Goal: Check status

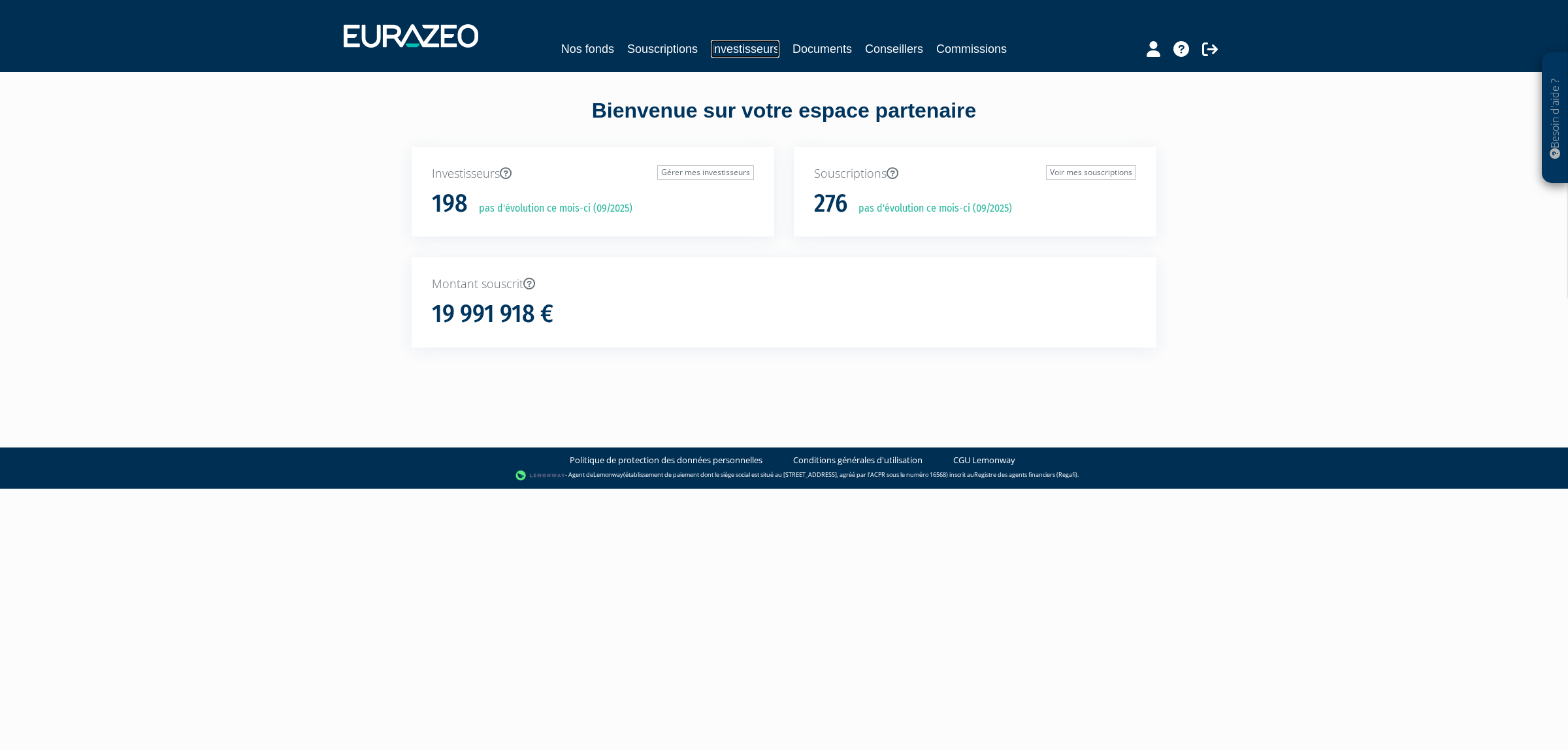
click at [726, 57] on link "Investisseurs" at bounding box center [745, 49] width 69 height 18
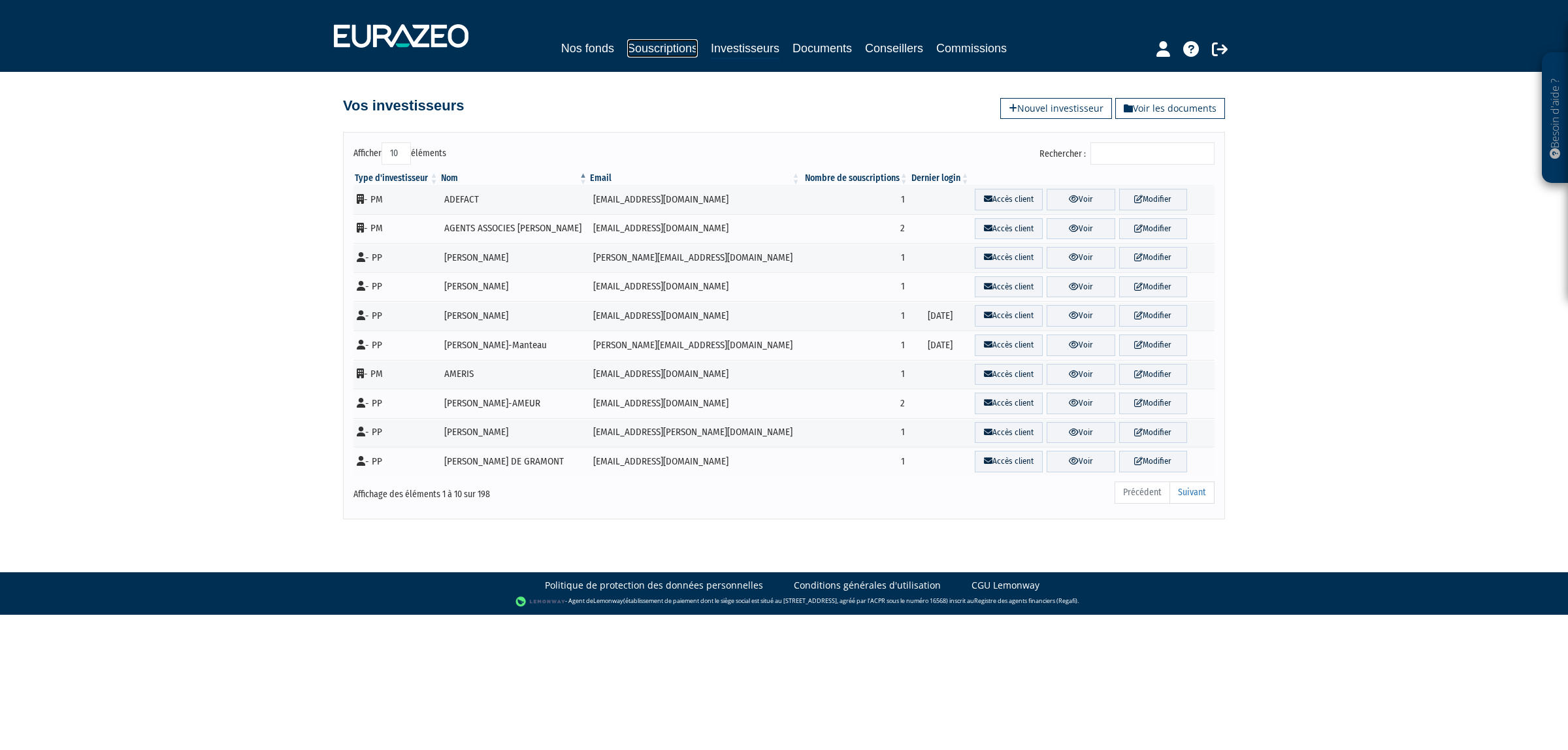
click at [631, 47] on link "Souscriptions" at bounding box center [662, 48] width 70 height 18
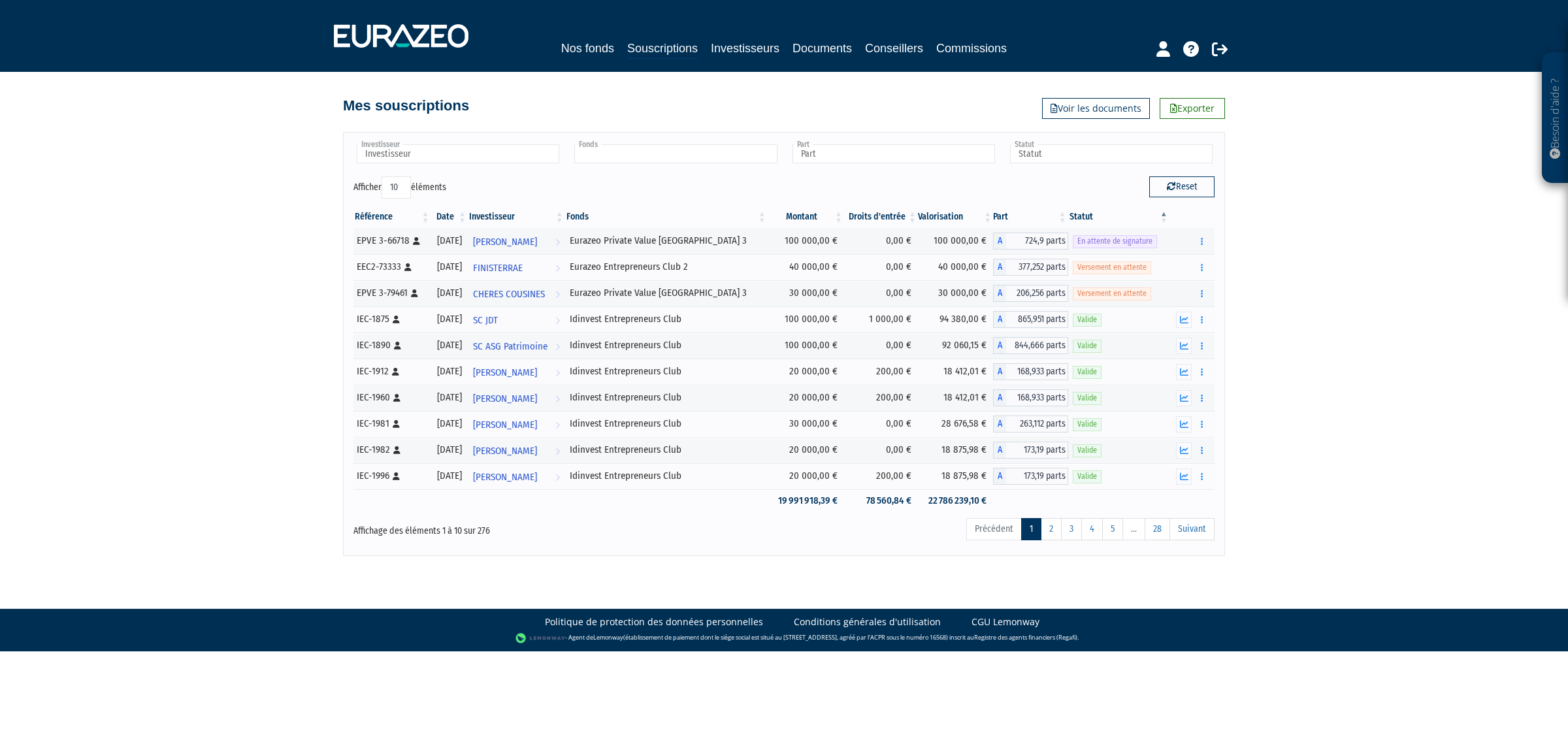
click at [631, 148] on input "text" at bounding box center [675, 154] width 203 height 19
click at [662, 181] on li "Idinvest Entrepreneurs Club" at bounding box center [675, 174] width 206 height 16
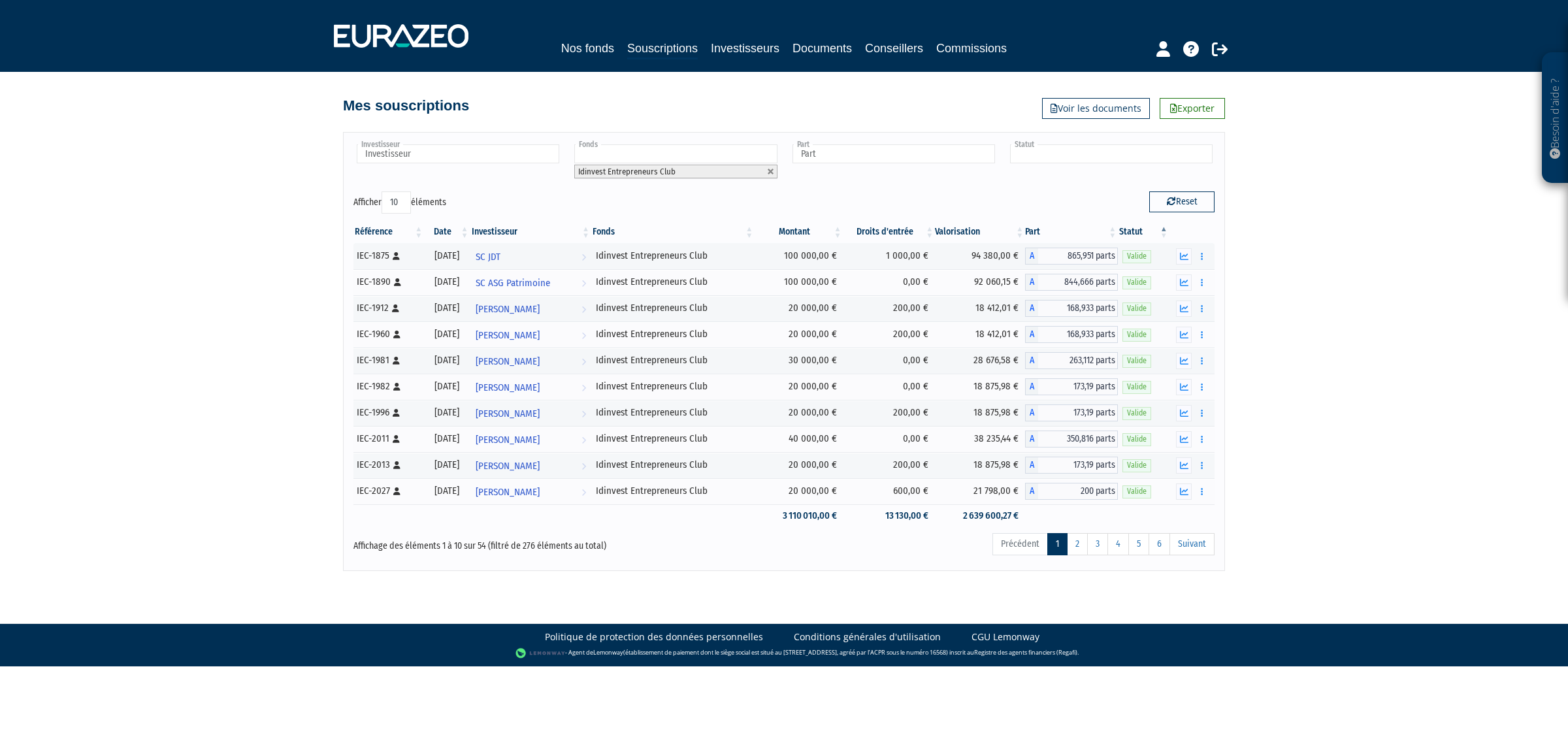
click at [1043, 154] on input "text" at bounding box center [1111, 154] width 203 height 19
click at [1036, 207] on li "Valide" at bounding box center [1111, 207] width 206 height 16
click at [1328, 248] on div "Besoin d'aide ? × J'ai besoin d'aide Si vous avez une question à propos du fonc…" at bounding box center [784, 285] width 1568 height 571
click at [1207, 257] on button "button" at bounding box center [1202, 256] width 16 height 16
click at [1206, 284] on button "button" at bounding box center [1202, 282] width 16 height 16
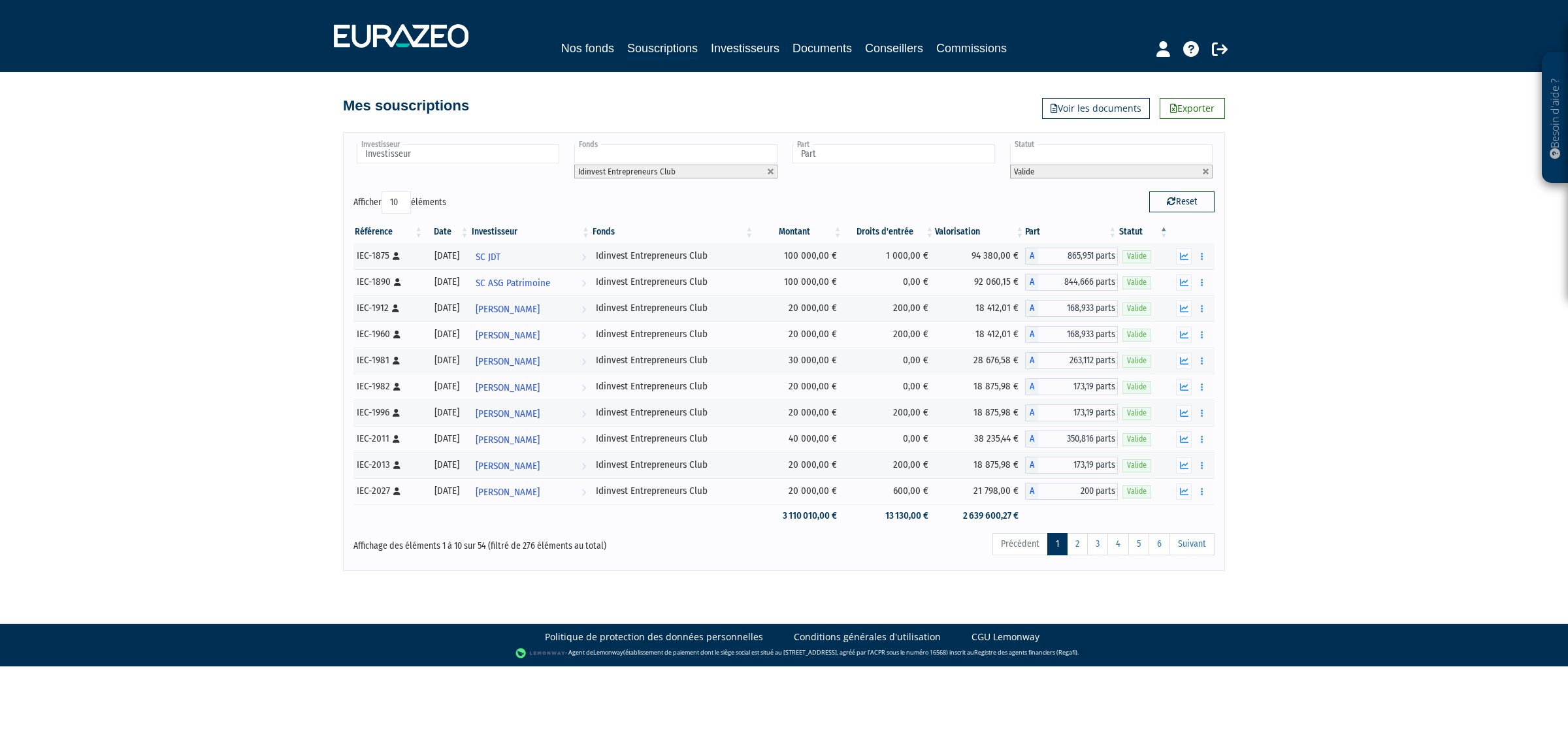
click at [1222, 307] on div "Référence Date Investisseur Fonds Montant Droits d'entrée Valorisation Part Sta…" at bounding box center [784, 374] width 881 height 314
click at [1194, 305] on button "button" at bounding box center [1202, 308] width 16 height 16
click at [1253, 346] on div "Besoin d'aide ? × J'ai besoin d'aide Si vous avez une question à propos du fonc…" at bounding box center [784, 285] width 1568 height 571
click at [1206, 339] on button "button" at bounding box center [1202, 334] width 16 height 16
click at [1247, 354] on div "Besoin d'aide ? × J'ai besoin d'aide Si vous avez une question à propos du fonc…" at bounding box center [784, 285] width 1568 height 571
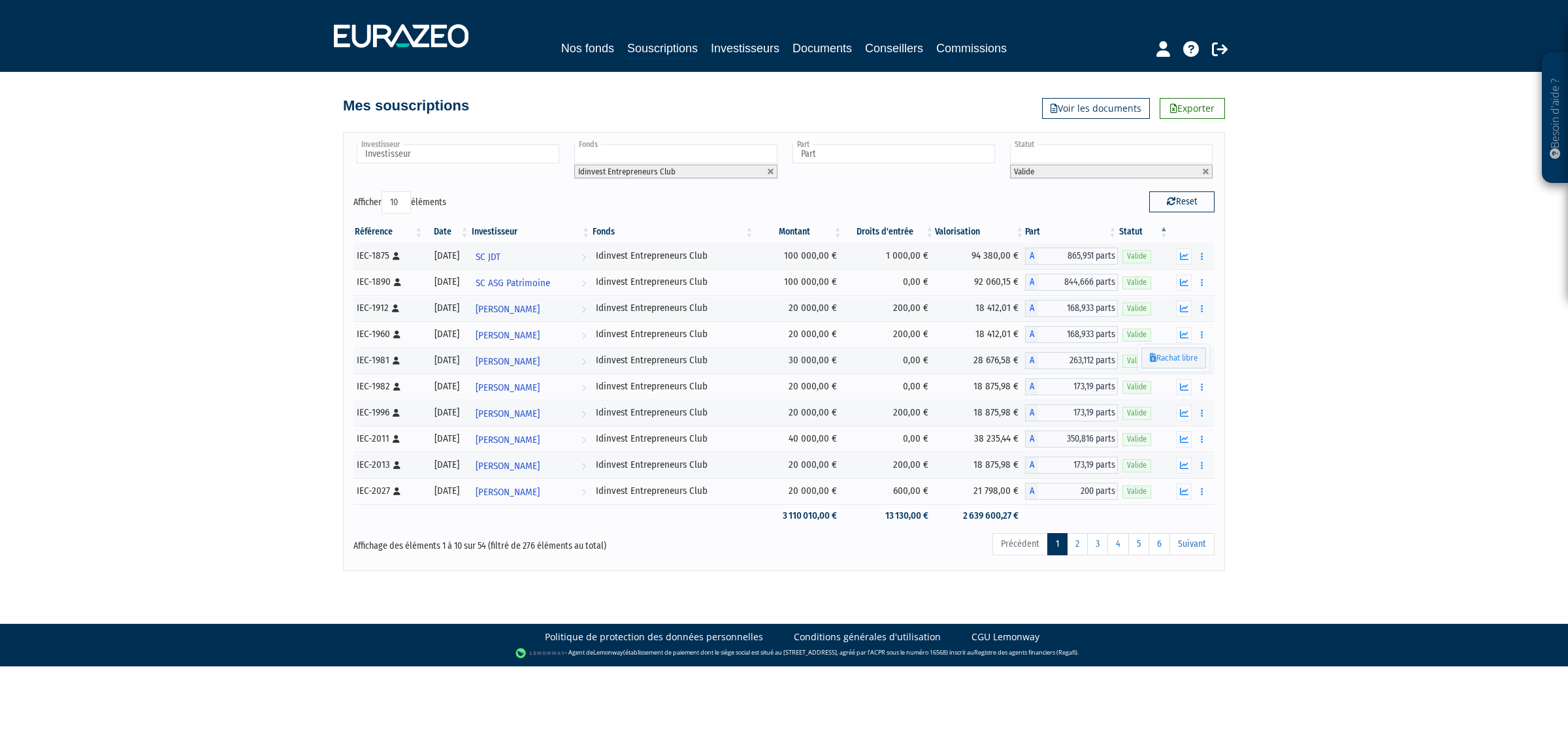
click at [1253, 375] on div "Besoin d'aide ? × J'ai besoin d'aide Si vous avez une question à propos du fonc…" at bounding box center [784, 285] width 1568 height 571
click at [1203, 360] on button "button" at bounding box center [1202, 360] width 16 height 16
click at [1275, 377] on div "Besoin d'aide ? × J'ai besoin d'aide Si vous avez une question à propos du fonc…" at bounding box center [784, 285] width 1568 height 571
click at [1265, 411] on div "Besoin d'aide ? × J'ai besoin d'aide Si vous avez une question à propos du fonc…" at bounding box center [784, 285] width 1568 height 571
click at [1204, 387] on button "button" at bounding box center [1202, 387] width 16 height 16
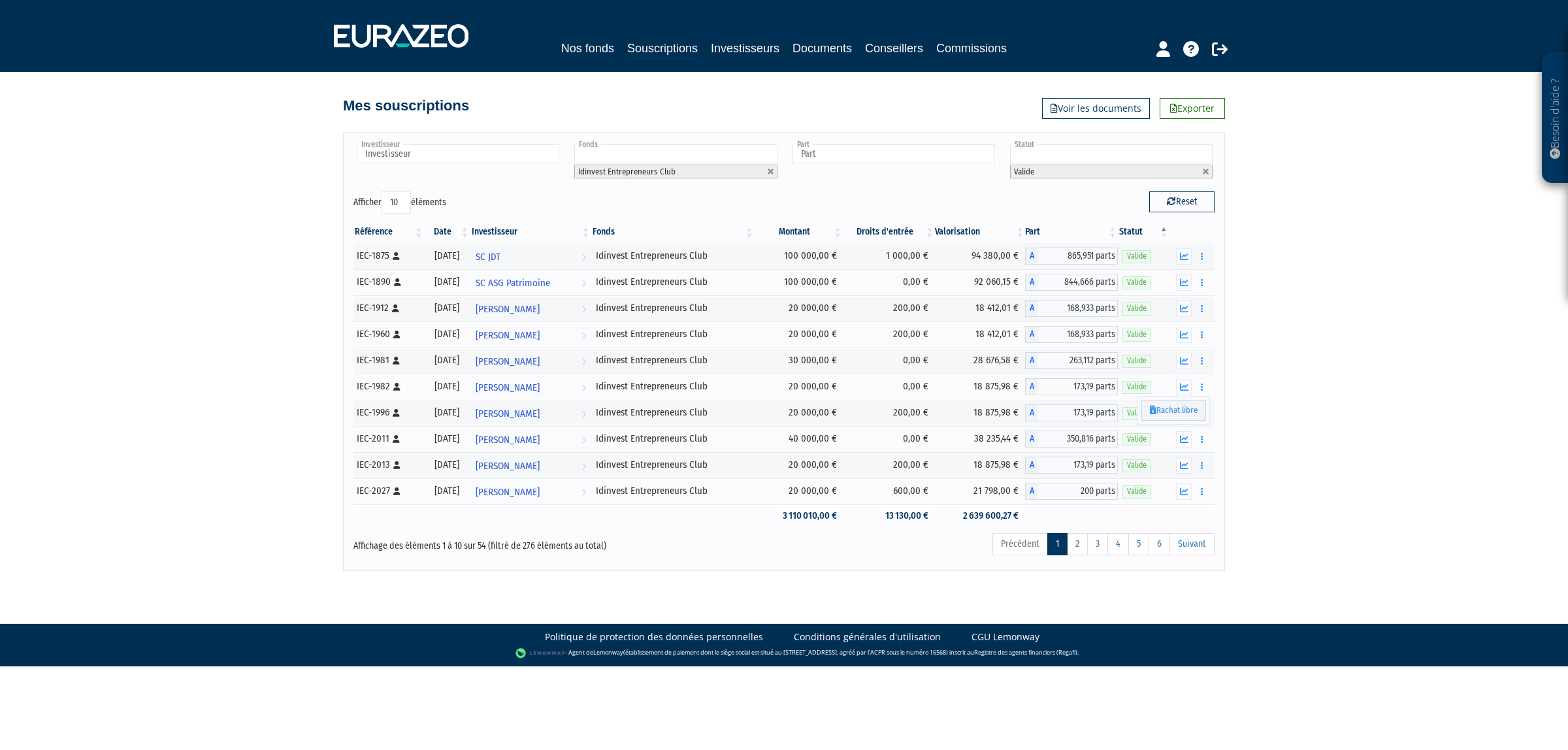
click at [1287, 411] on div "Besoin d'aide ? × J'ai besoin d'aide Si vous avez une question à propos du fonc…" at bounding box center [784, 285] width 1568 height 571
click at [1220, 426] on div "Référence Date Investisseur Fonds Montant Droits d'entrée Valorisation Part Sta…" at bounding box center [784, 374] width 881 height 314
click at [1206, 436] on button "button" at bounding box center [1202, 439] width 16 height 16
click at [1203, 417] on button "button" at bounding box center [1202, 413] width 16 height 16
click at [1242, 433] on div "Besoin d'aide ? × J'ai besoin d'aide Si vous avez une question à propos du fonc…" at bounding box center [784, 285] width 1568 height 571
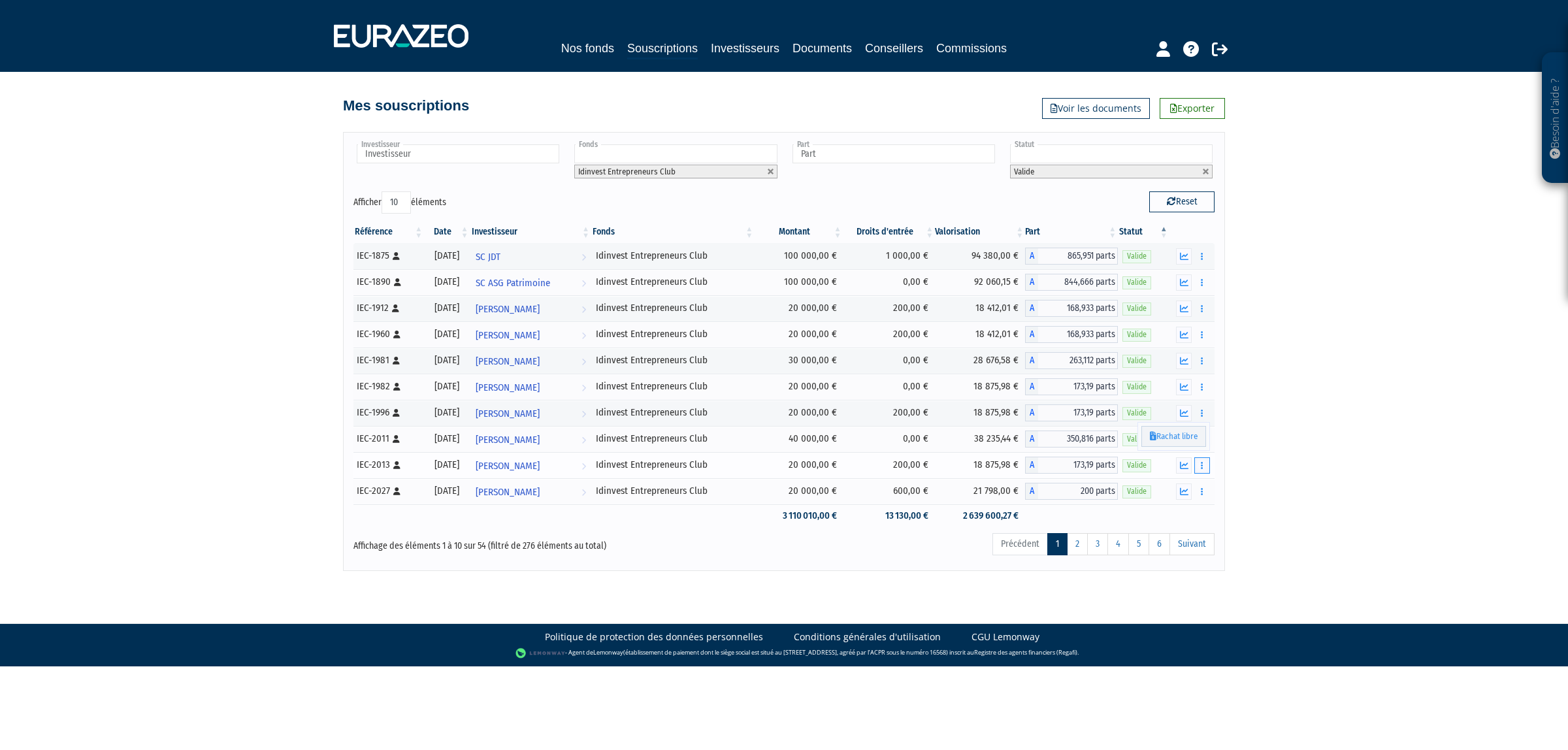
click at [1206, 465] on button "button" at bounding box center [1202, 465] width 16 height 16
click at [1261, 504] on div "Besoin d'aide ? × J'ai besoin d'aide Si vous avez une question à propos du fonc…" at bounding box center [784, 285] width 1568 height 571
click at [1235, 461] on div "Besoin d'aide ? × J'ai besoin d'aide Si vous avez une question à propos du fonc…" at bounding box center [784, 285] width 1568 height 571
click at [1206, 446] on button "button" at bounding box center [1202, 439] width 16 height 16
click at [1269, 454] on div "Besoin d'aide ? × J'ai besoin d'aide Si vous avez une question à propos du fonc…" at bounding box center [784, 285] width 1568 height 571
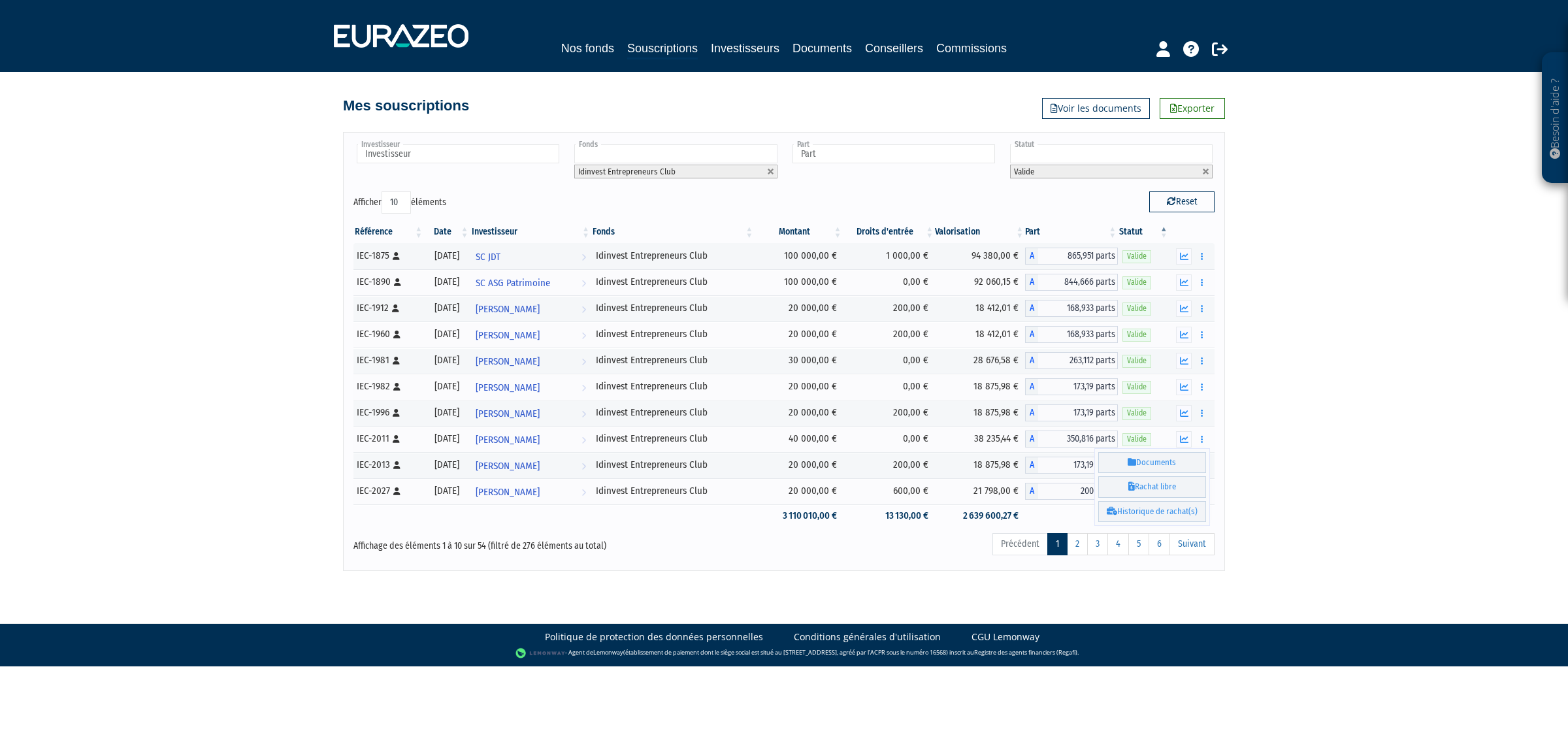
click at [1248, 470] on div "Besoin d'aide ? × J'ai besoin d'aide Si vous avez une question à propos du fonc…" at bounding box center [784, 285] width 1568 height 571
click at [1276, 457] on div "Besoin d'aide ? × J'ai besoin d'aide Si vous avez une question à propos du fonc…" at bounding box center [784, 285] width 1568 height 571
drag, startPoint x: 1202, startPoint y: 493, endPoint x: 1247, endPoint y: 495, distance: 45.0
click at [1203, 492] on icon "button" at bounding box center [1202, 492] width 2 height 8
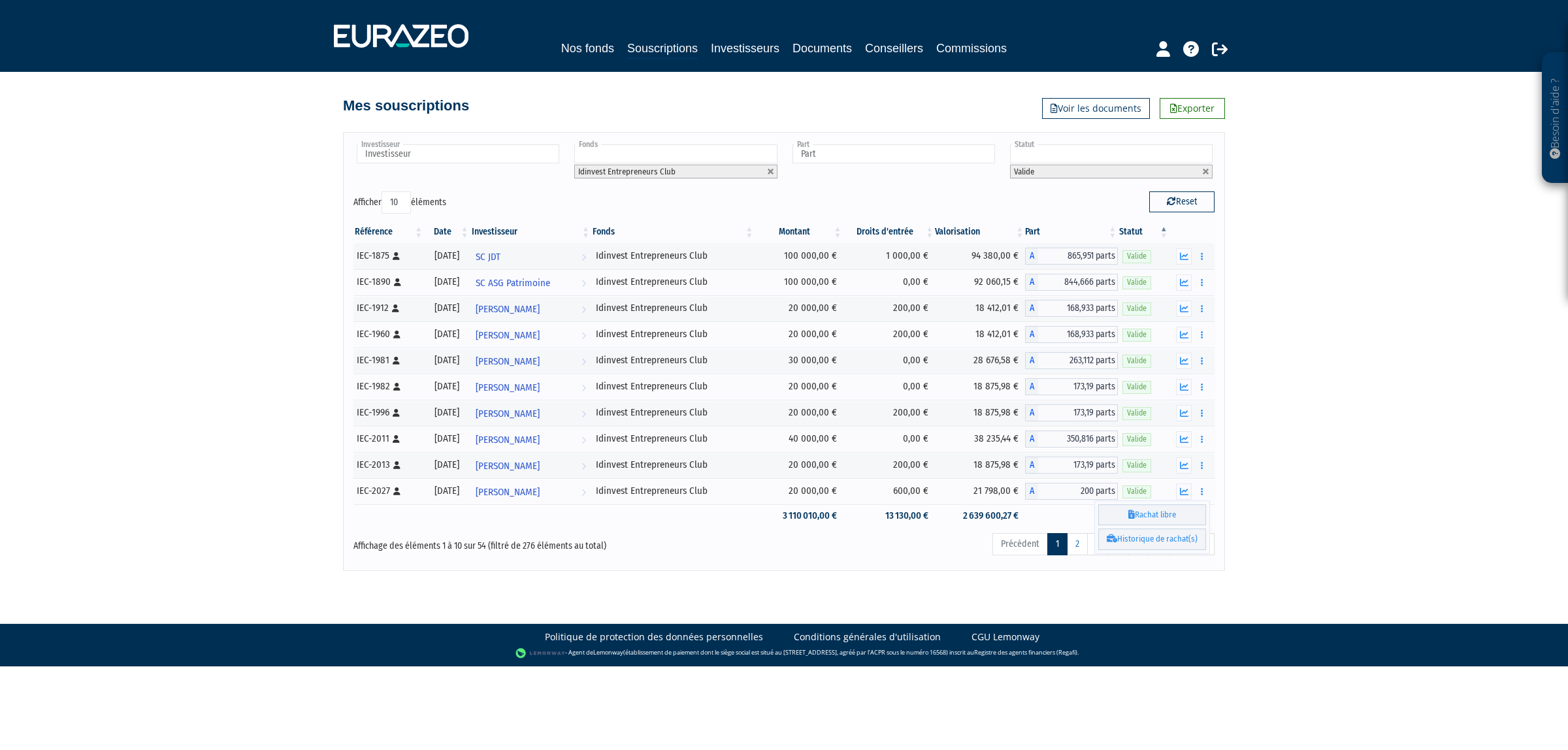
click at [1292, 495] on div "Besoin d'aide ? × J'ai besoin d'aide Si vous avez une question à propos du fonc…" at bounding box center [784, 285] width 1568 height 571
click at [1197, 446] on button "button" at bounding box center [1202, 439] width 16 height 16
click at [1173, 515] on link "Historique de rachat(s)" at bounding box center [1152, 511] width 108 height 21
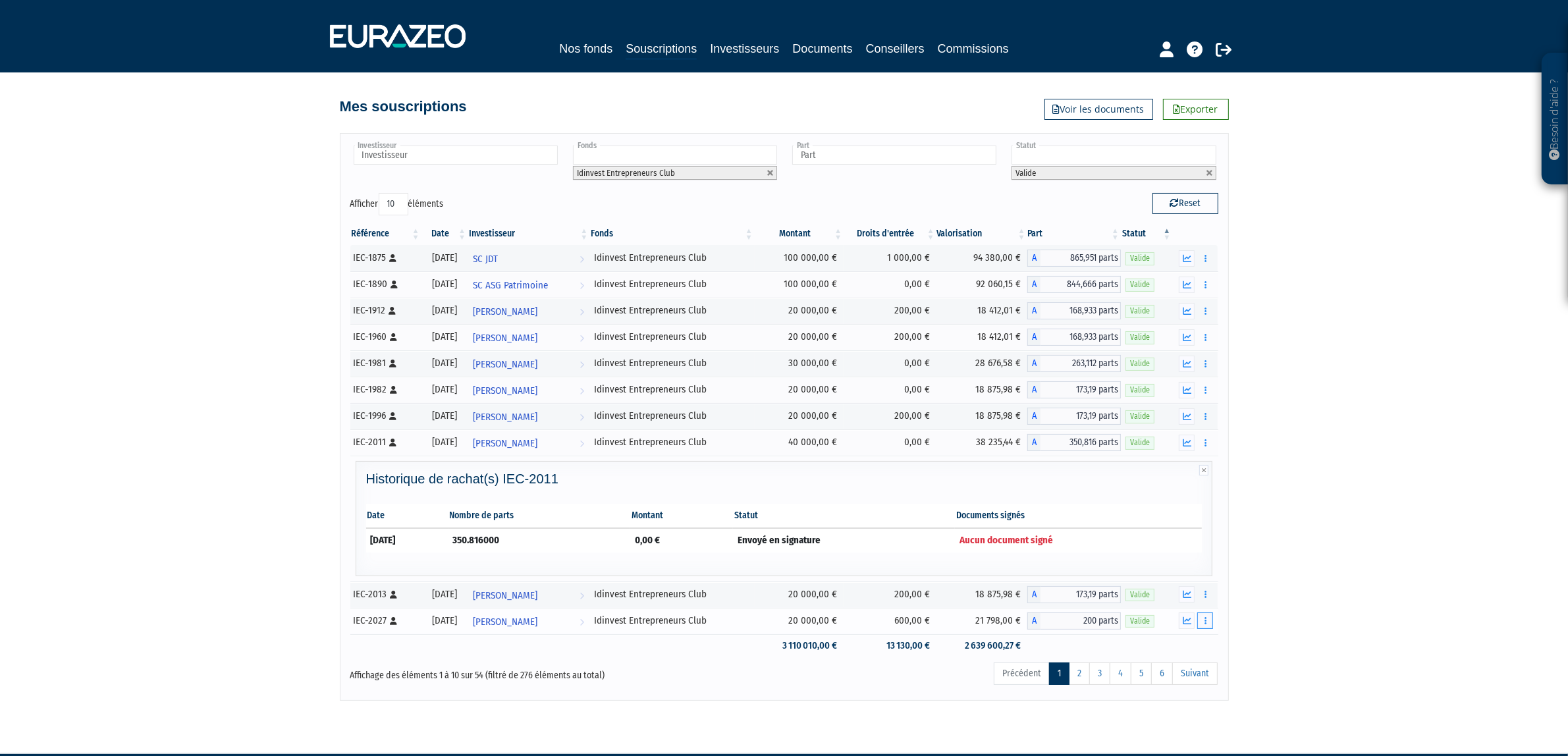
click at [1206, 629] on button "button" at bounding box center [1205, 620] width 16 height 16
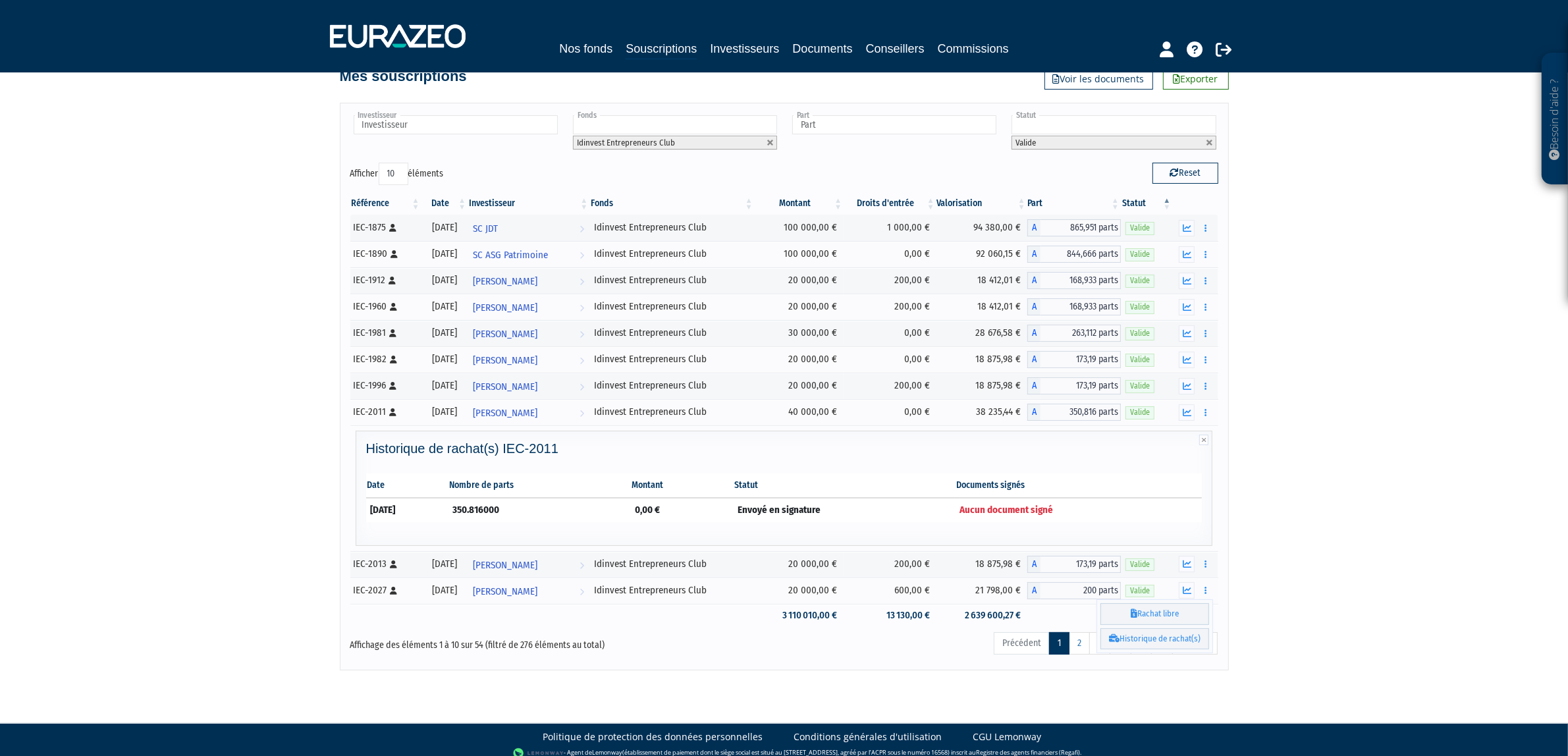
scroll to position [45, 0]
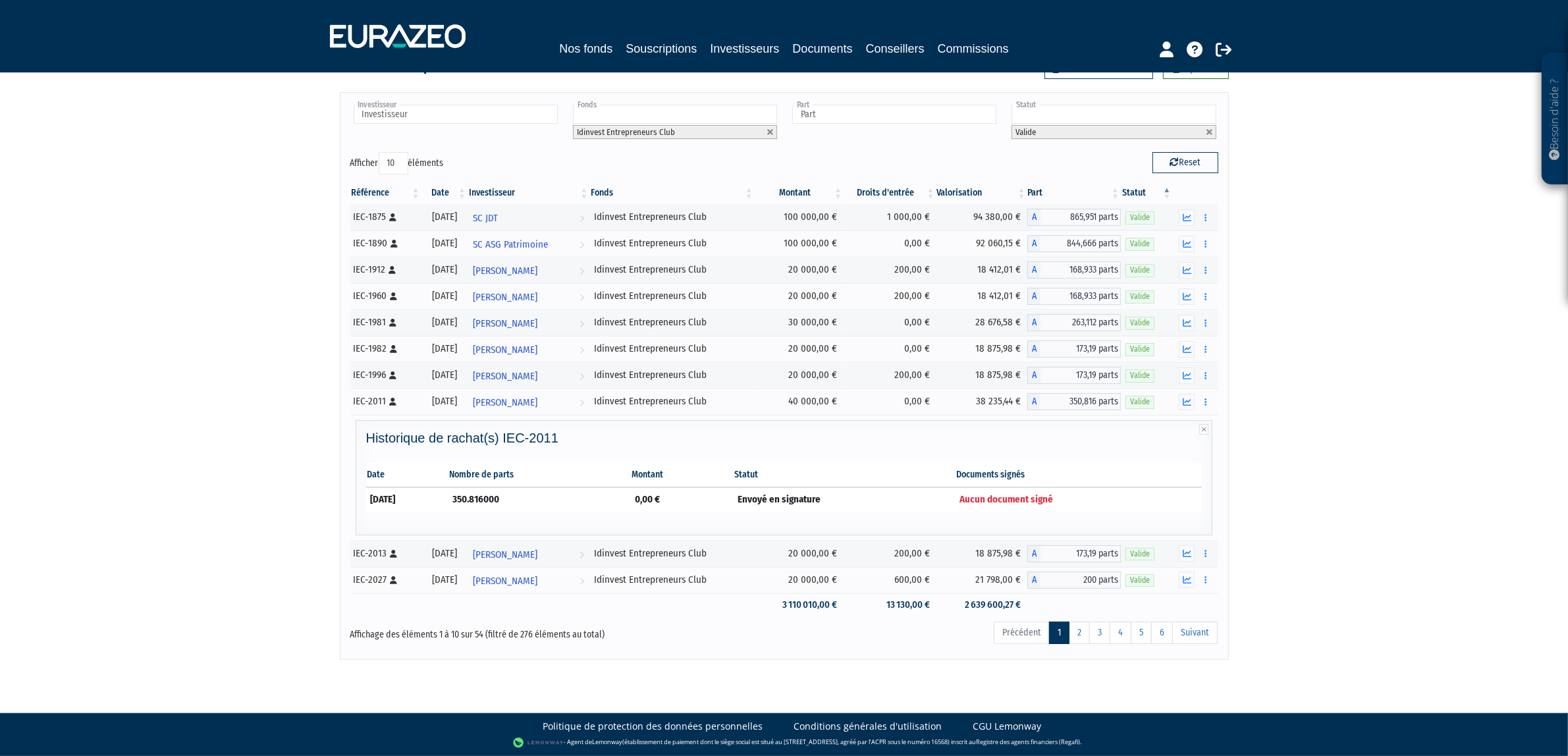
click at [1220, 573] on div "Référence Date Investisseur Fonds Montant Droits d'entrée Valorisation Part Sta…" at bounding box center [784, 399] width 888 height 442
click at [1211, 575] on button "button" at bounding box center [1205, 580] width 16 height 16
click at [1256, 580] on div "Besoin d'aide ? × J'ai besoin d'aide Si vous avez une question à propos du fonc…" at bounding box center [784, 309] width 1568 height 701
click at [1207, 586] on button "button" at bounding box center [1205, 580] width 16 height 16
click at [1173, 636] on link "Historique de rachat(s)" at bounding box center [1154, 629] width 109 height 22
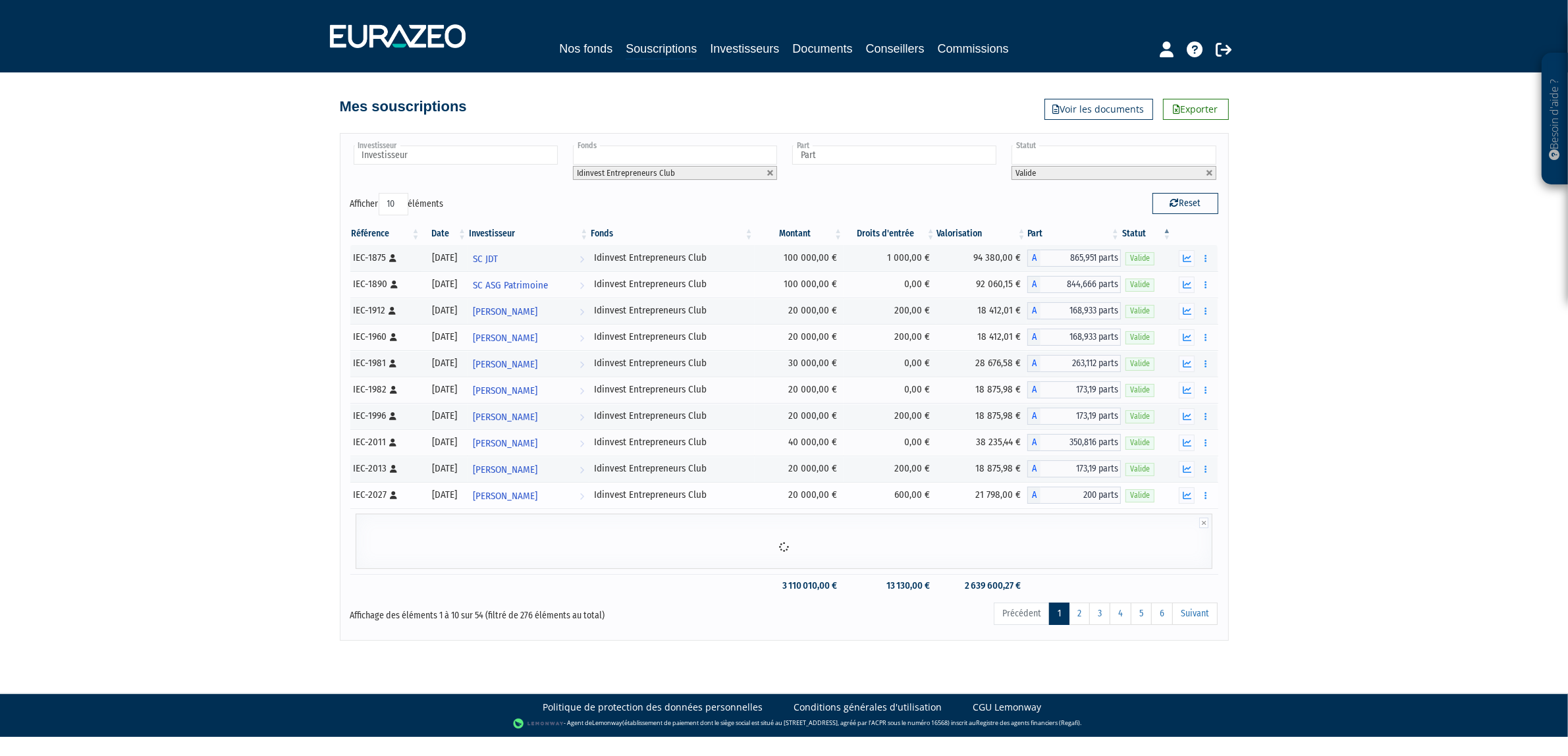
scroll to position [0, 0]
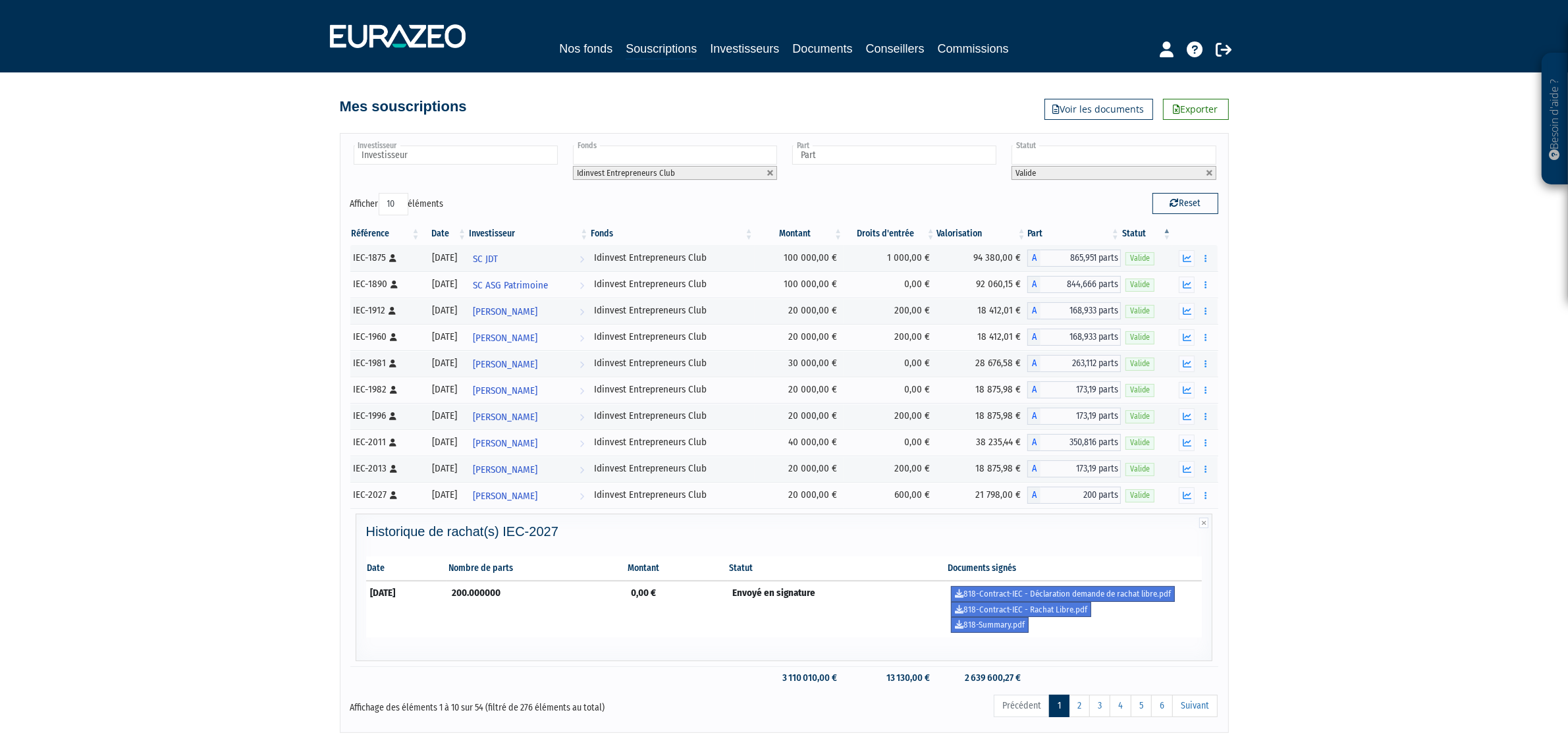
click at [1331, 629] on div "Besoin d'aide ? × J'ai besoin d'aide Si vous avez une question à propos du fonc…" at bounding box center [784, 366] width 1568 height 733
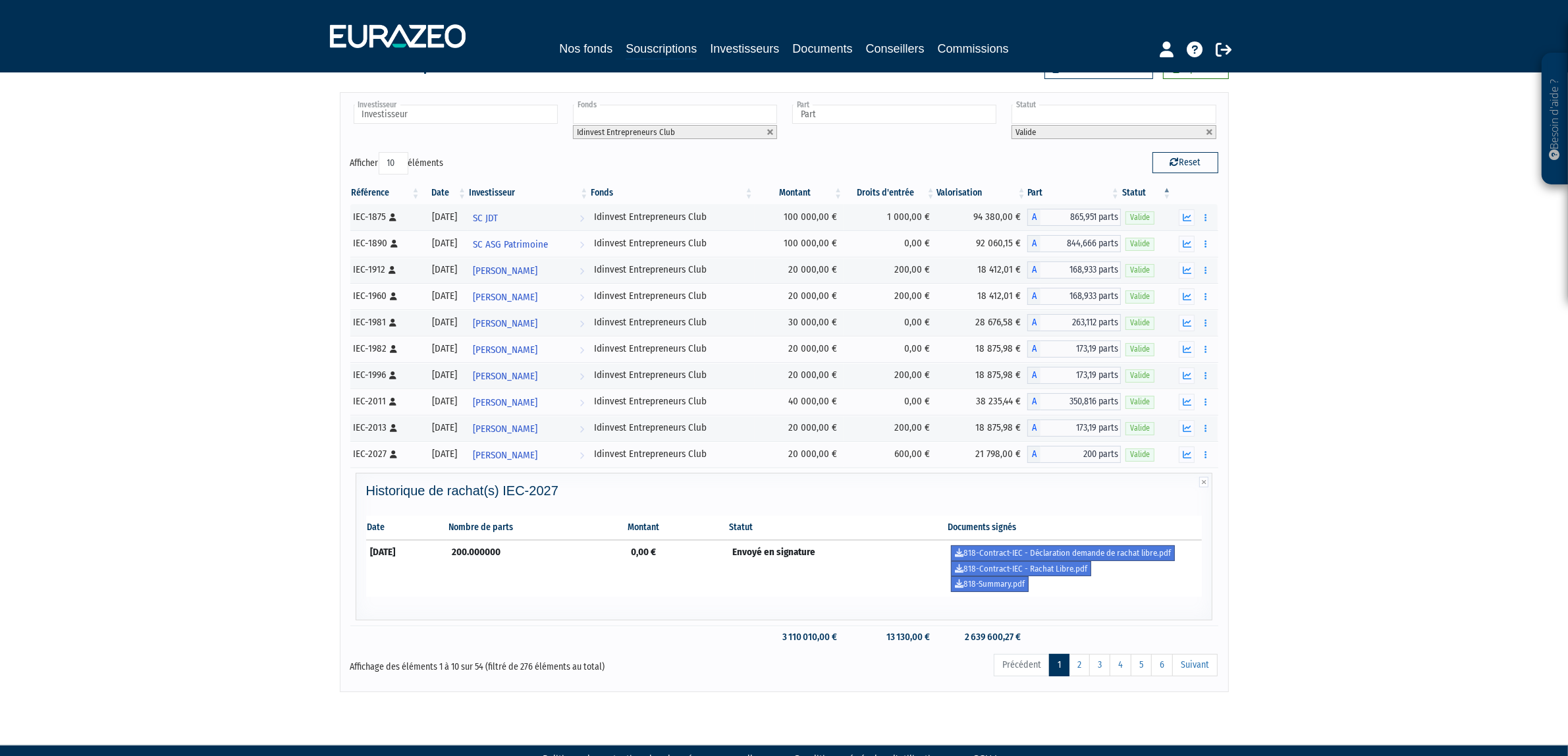
scroll to position [78, 0]
